Goal: Information Seeking & Learning: Learn about a topic

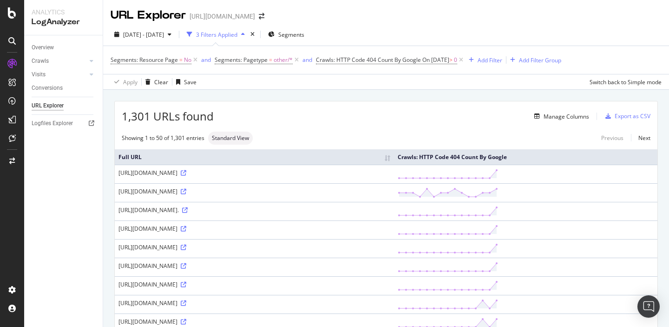
scroll to position [100, 0]
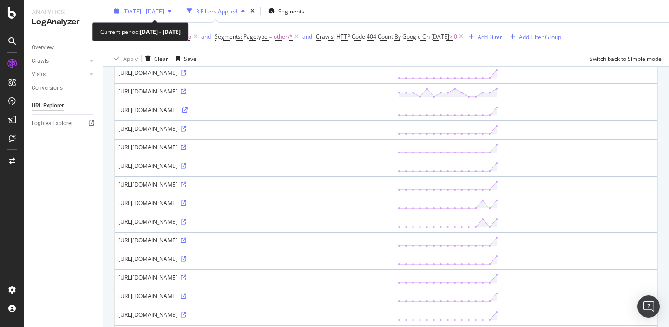
click at [164, 9] on span "[DATE] - [DATE]" at bounding box center [143, 11] width 41 height 8
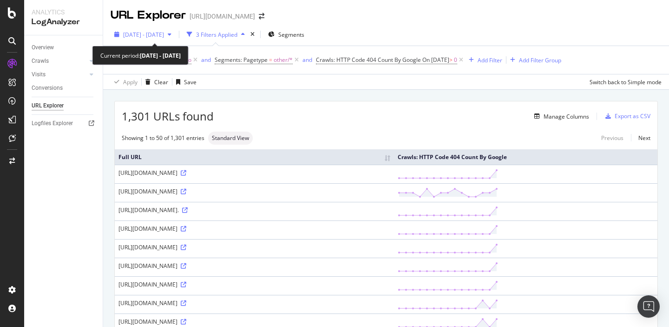
click at [164, 36] on span "[DATE] - [DATE]" at bounding box center [143, 35] width 41 height 8
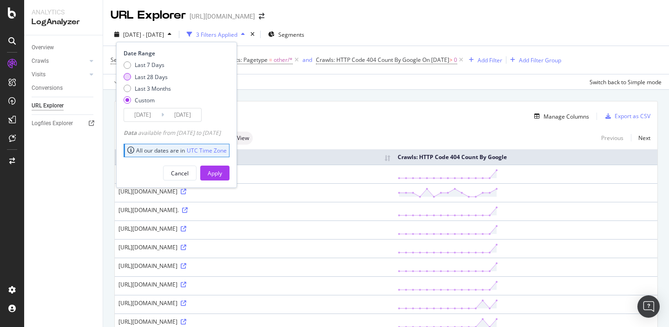
click at [152, 77] on div "Last 28 Days" at bounding box center [151, 77] width 33 height 8
type input "2025/07/27"
type input "[DATE]"
click at [222, 174] on div "Apply" at bounding box center [215, 173] width 14 height 8
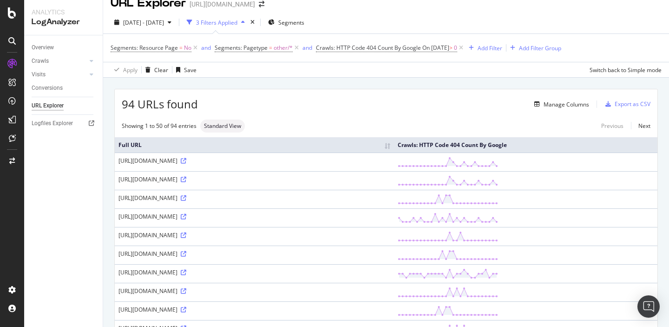
scroll to position [15, 0]
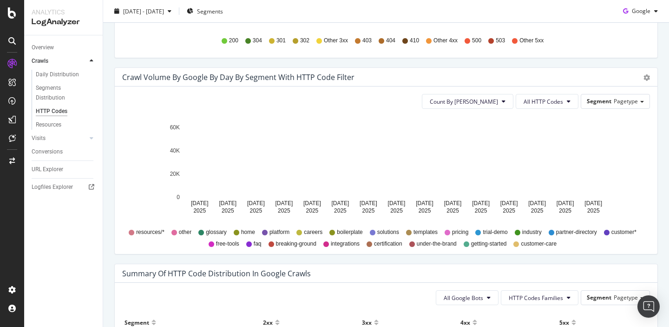
scroll to position [448, 0]
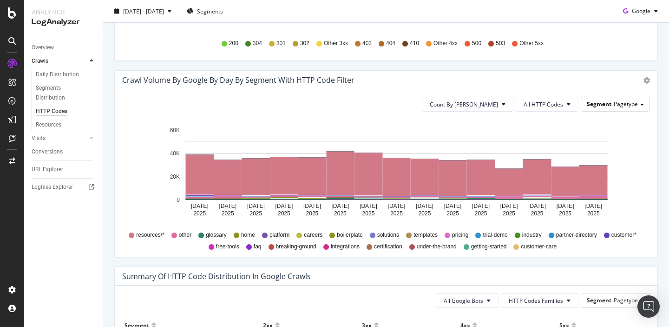
click at [595, 106] on span "Segment" at bounding box center [599, 104] width 25 height 8
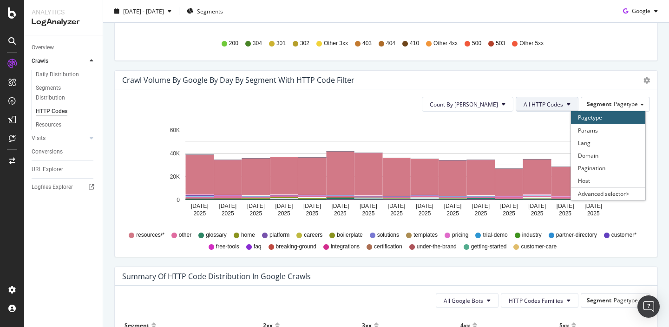
click at [556, 109] on button "All HTTP Codes" at bounding box center [547, 104] width 63 height 15
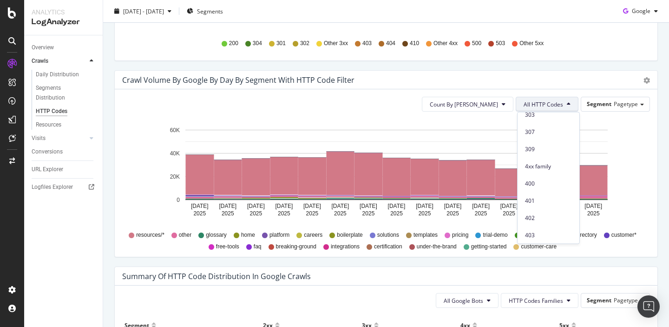
scroll to position [147, 0]
click at [545, 166] on span "4xx family" at bounding box center [548, 165] width 47 height 8
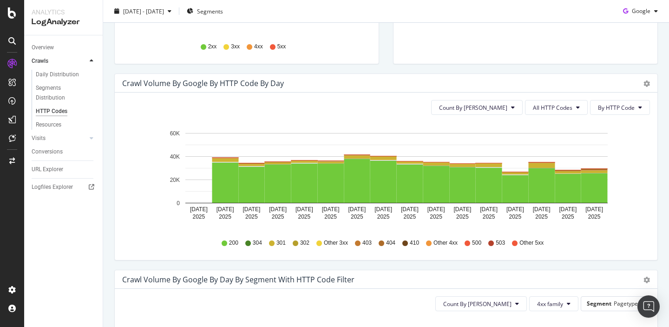
scroll to position [0, 0]
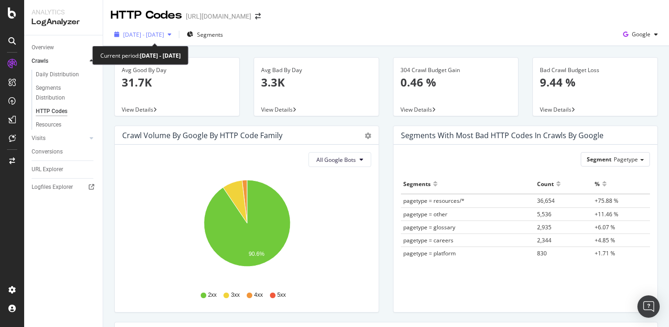
click at [164, 38] on span "[DATE] - [DATE]" at bounding box center [143, 35] width 41 height 8
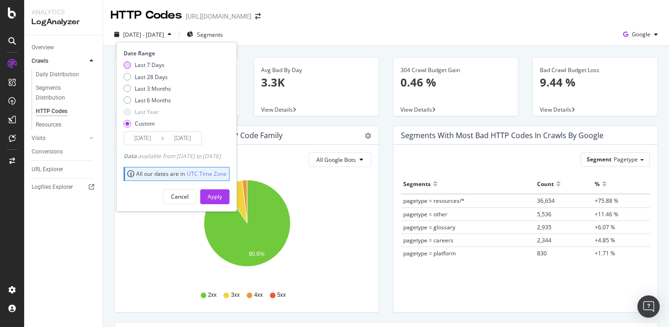
click at [152, 68] on div "Last 7 Days" at bounding box center [150, 65] width 30 height 8
type input "2025/08/17"
type input "[DATE]"
click at [222, 198] on div "Apply" at bounding box center [215, 196] width 14 height 8
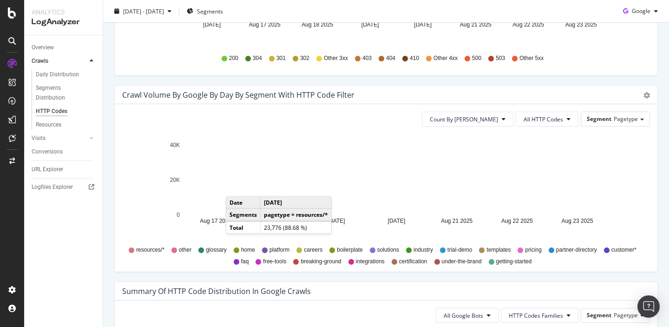
scroll to position [421, 0]
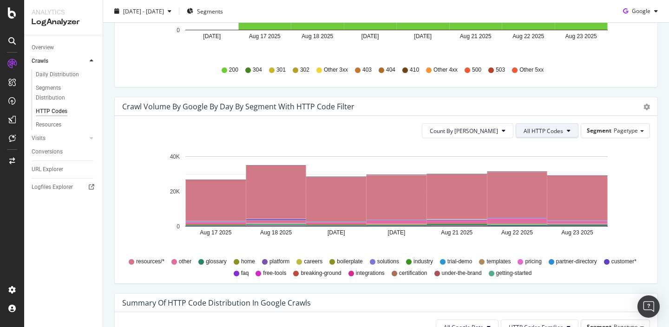
click at [559, 135] on button "All HTTP Codes" at bounding box center [547, 130] width 63 height 15
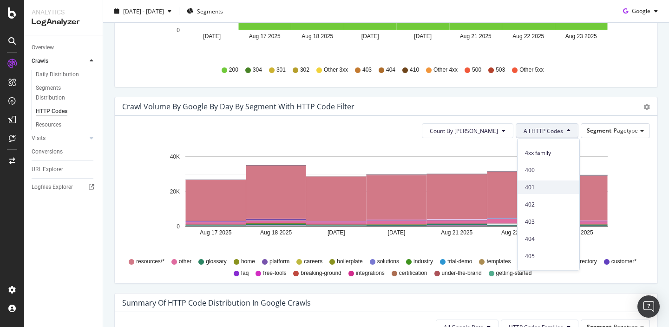
scroll to position [187, 0]
click at [541, 154] on span "4xx family" at bounding box center [548, 151] width 47 height 8
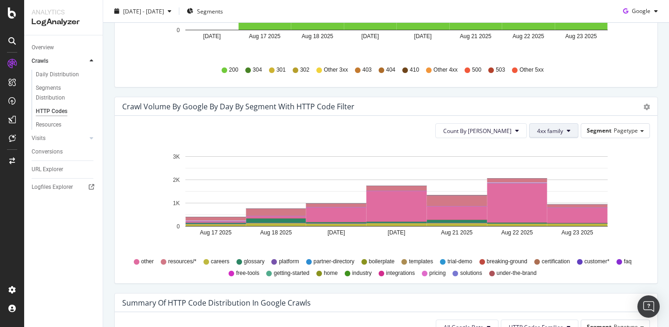
click at [555, 133] on span "4xx family" at bounding box center [550, 131] width 26 height 8
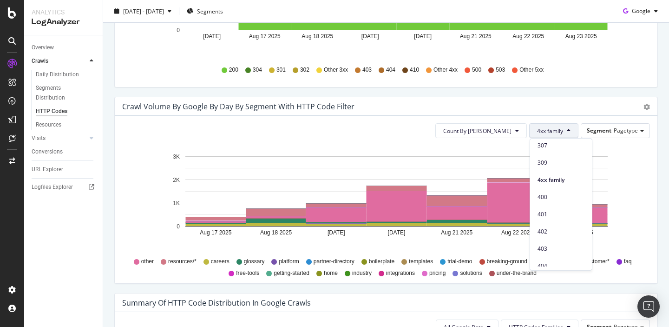
scroll to position [188, 0]
click at [552, 238] on span "404" at bounding box center [561, 236] width 47 height 8
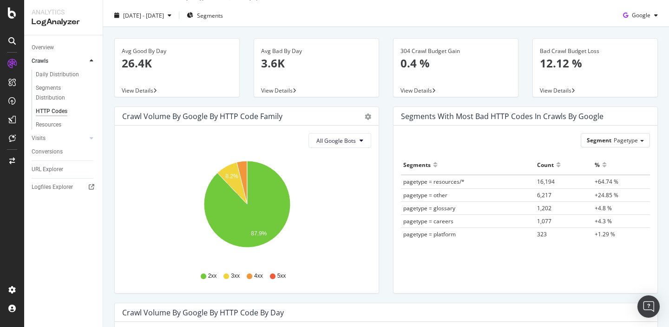
scroll to position [0, 0]
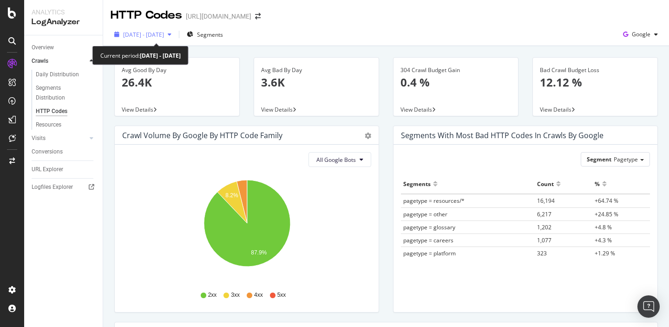
click at [164, 35] on span "2025 Aug. 17th - Aug. 23rd" at bounding box center [143, 35] width 41 height 8
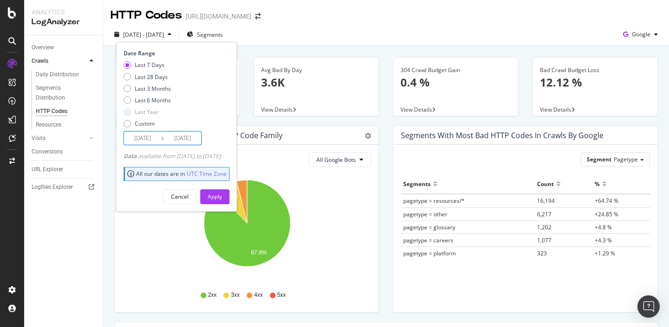
click at [186, 141] on input "[DATE]" at bounding box center [182, 138] width 37 height 13
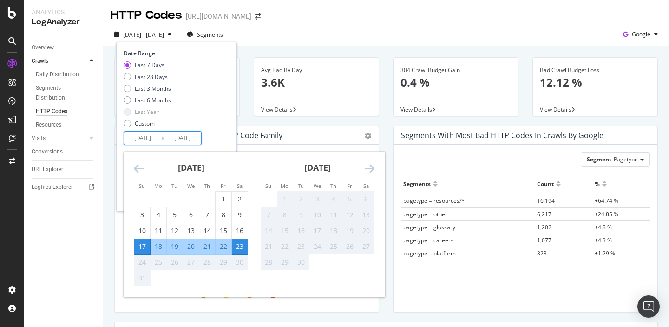
click at [296, 36] on div "2025 Aug. 17th - Aug. 23rd Segments Date Range Last 7 Days Last 28 Days Last 3 …" at bounding box center [386, 36] width 566 height 19
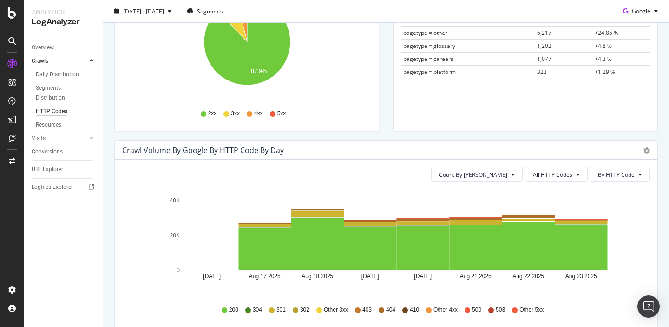
scroll to position [382, 0]
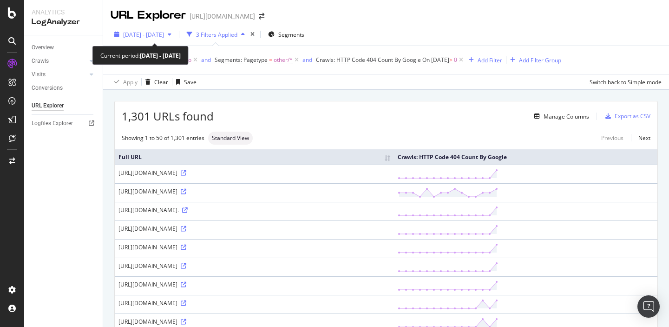
click at [164, 34] on span "[DATE] - [DATE]" at bounding box center [143, 35] width 41 height 8
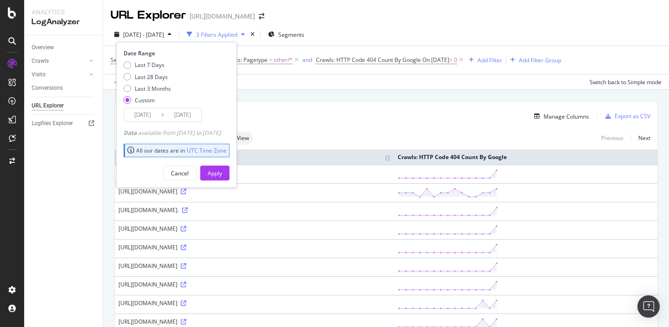
click at [179, 119] on input "[DATE]" at bounding box center [182, 114] width 37 height 13
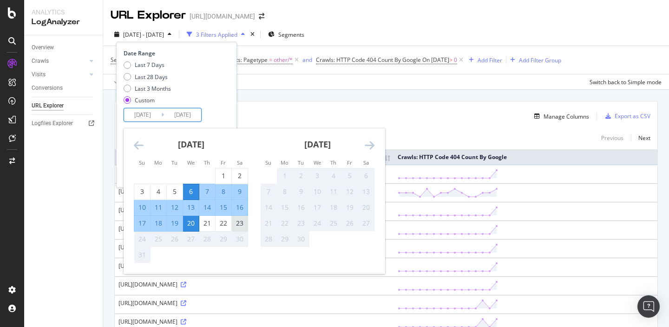
click at [242, 224] on div "23" at bounding box center [240, 222] width 16 height 9
type input "[DATE]"
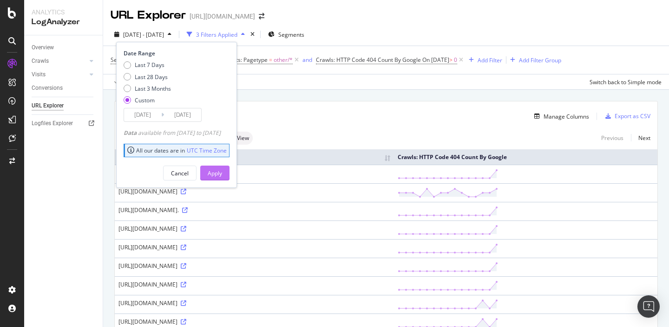
click at [222, 174] on div "Apply" at bounding box center [215, 173] width 14 height 8
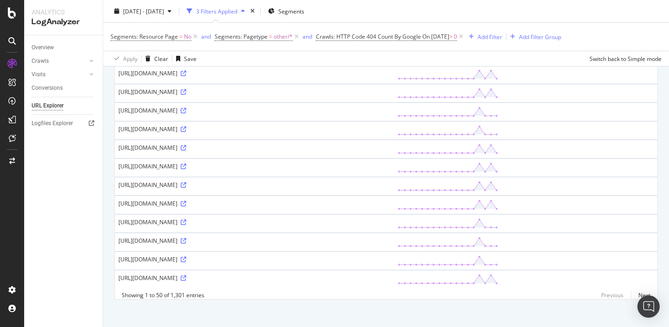
scroll to position [811, 0]
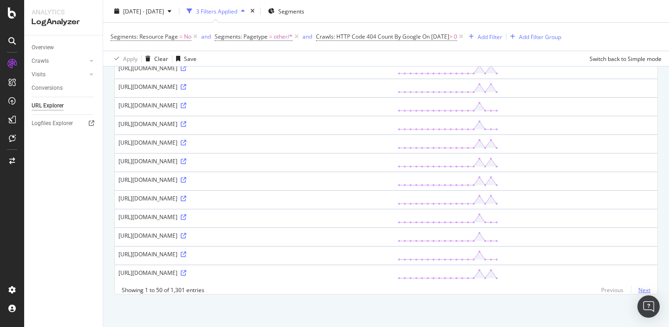
click at [639, 288] on link "Next" at bounding box center [641, 289] width 20 height 13
drag, startPoint x: 174, startPoint y: 114, endPoint x: 234, endPoint y: 122, distance: 60.5
copy tbody "[URL][DOMAIN_NAME]"
drag, startPoint x: 255, startPoint y: 104, endPoint x: 235, endPoint y: 105, distance: 20.0
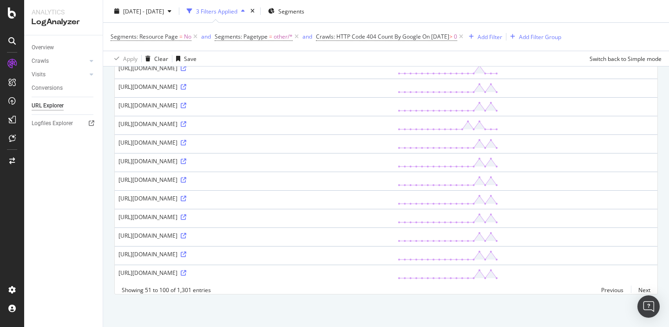
click at [235, 105] on div "[URL][DOMAIN_NAME]" at bounding box center [255, 105] width 272 height 8
copy div "?wtime="
click at [640, 290] on link "Next" at bounding box center [641, 289] width 20 height 13
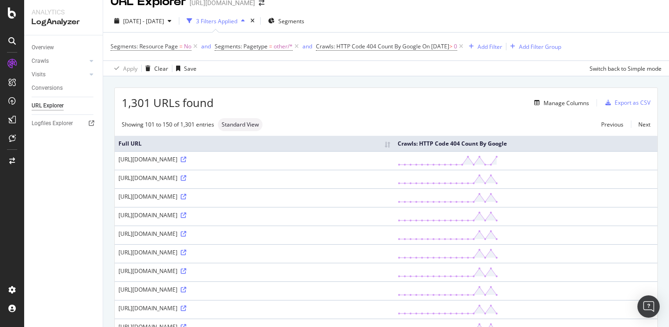
scroll to position [0, 0]
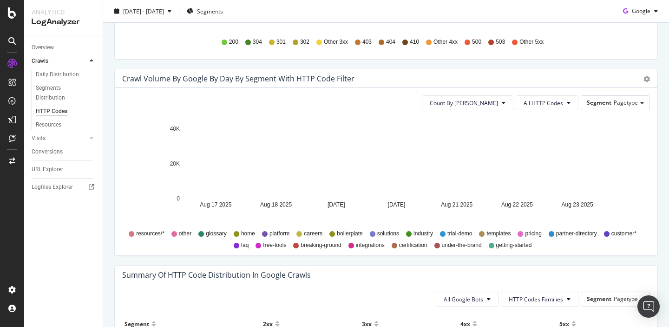
scroll to position [430, 0]
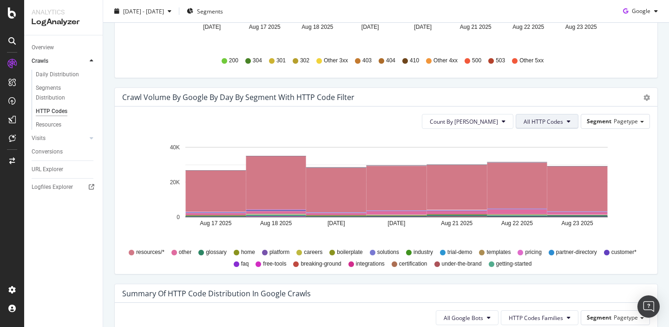
click at [561, 122] on span "All HTTP Codes" at bounding box center [544, 122] width 40 height 8
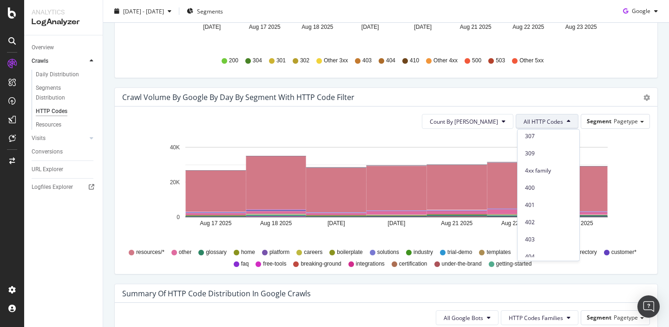
scroll to position [200, 0]
click at [545, 214] on span "404" at bounding box center [548, 215] width 47 height 8
